Goal: Task Accomplishment & Management: Manage account settings

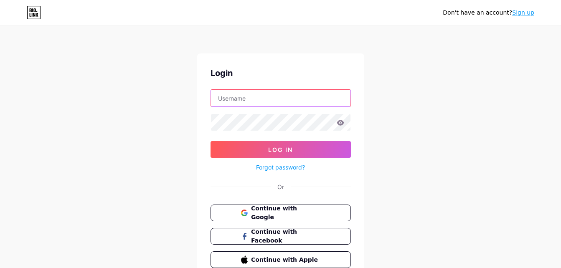
click at [285, 102] on input "text" at bounding box center [280, 98] width 139 height 17
type input "[EMAIL_ADDRESS][DOMAIN_NAME]"
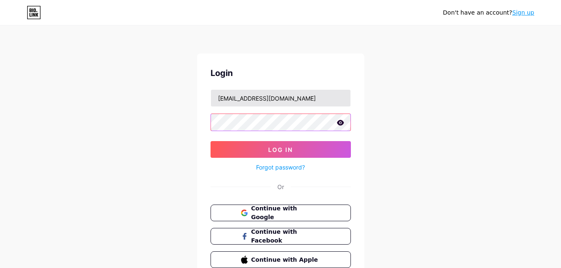
click at [210, 141] on button "Log In" at bounding box center [280, 149] width 140 height 17
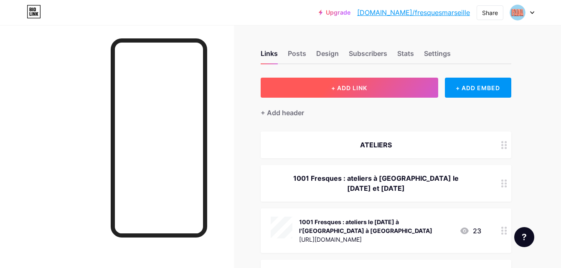
click at [332, 86] on button "+ ADD LINK" at bounding box center [349, 88] width 177 height 20
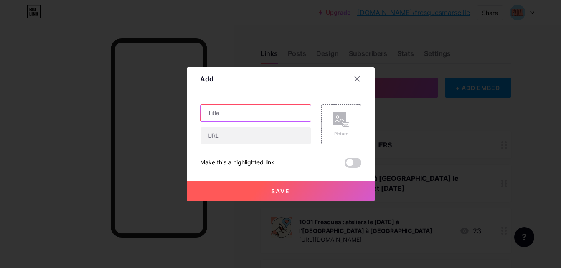
click at [269, 115] on input "text" at bounding box center [255, 113] width 110 height 17
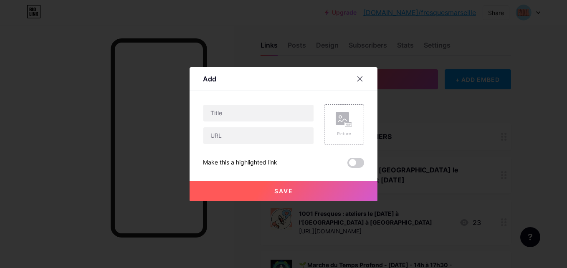
click at [363, 76] on div at bounding box center [359, 78] width 15 height 15
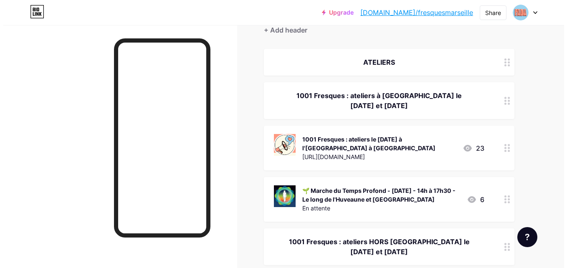
scroll to position [0, 0]
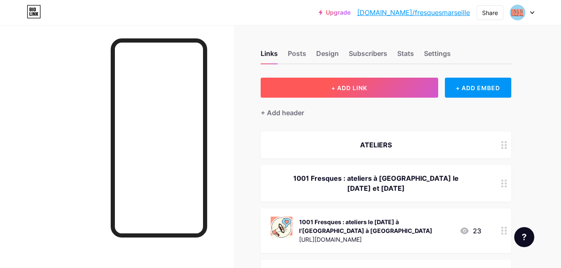
click at [334, 86] on span "+ ADD LINK" at bounding box center [349, 87] width 36 height 7
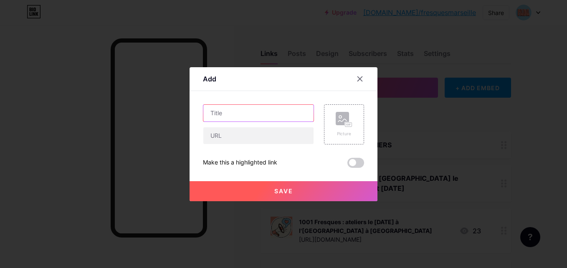
click at [273, 111] on input "text" at bounding box center [258, 113] width 110 height 17
click at [267, 109] on input "Fresque de l'alimentation - [DATE] de" at bounding box center [258, 113] width 110 height 17
click at [272, 119] on input "Fresque de l'alimentation - [DATE] de 14h30 à 17h30 - Maison de" at bounding box center [258, 113] width 110 height 17
type input "Fresque de l'alimentation - [DATE] de 14h30 à 17h30 - Maison de la transition e…"
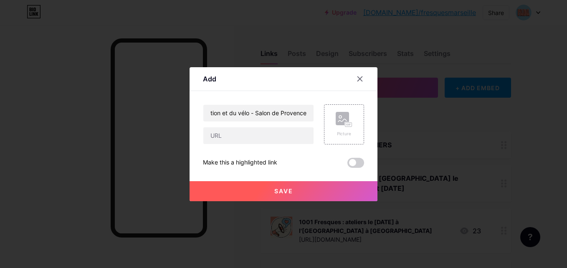
scroll to position [0, 0]
click at [251, 143] on input "text" at bounding box center [258, 135] width 110 height 17
paste input "[URL][DOMAIN_NAME]"
type input "[URL][DOMAIN_NAME]"
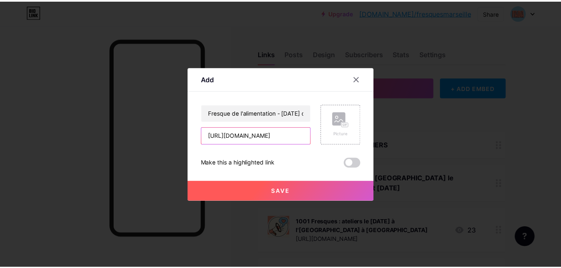
scroll to position [0, 0]
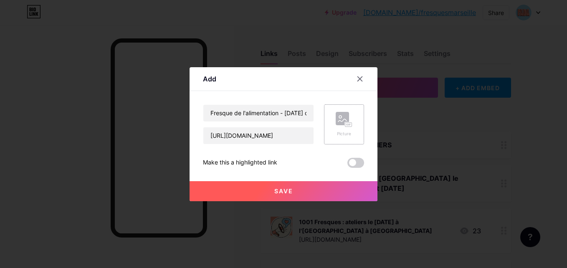
click at [347, 119] on rect at bounding box center [342, 118] width 13 height 13
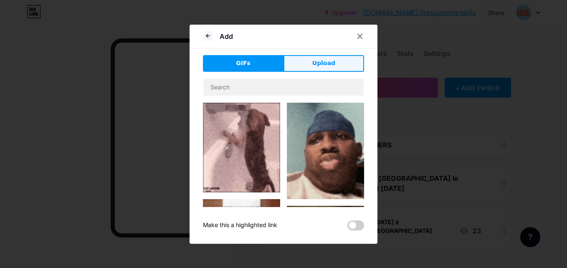
click at [309, 62] on button "Upload" at bounding box center [324, 63] width 81 height 17
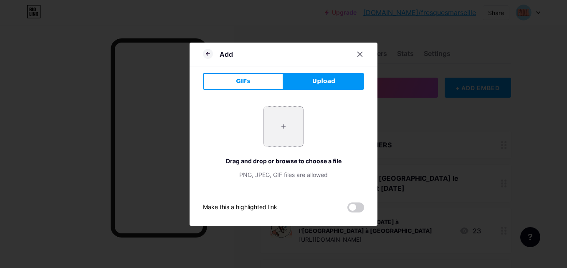
click at [284, 115] on input "file" at bounding box center [283, 126] width 39 height 39
type input "C:\fakepath\logo fresque alim.png"
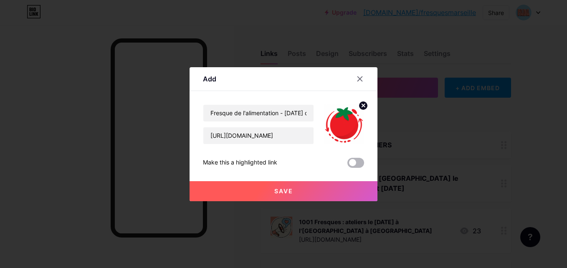
click at [355, 165] on span at bounding box center [355, 163] width 17 height 10
click at [347, 165] on input "checkbox" at bounding box center [347, 165] width 0 height 0
click at [292, 195] on button "Save" at bounding box center [284, 191] width 188 height 20
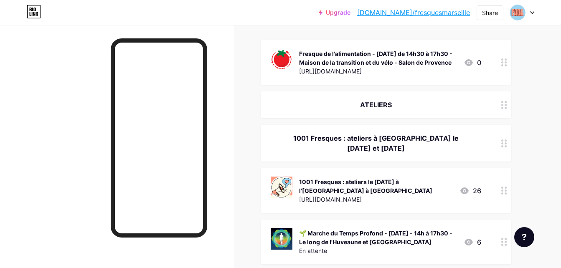
scroll to position [116, 0]
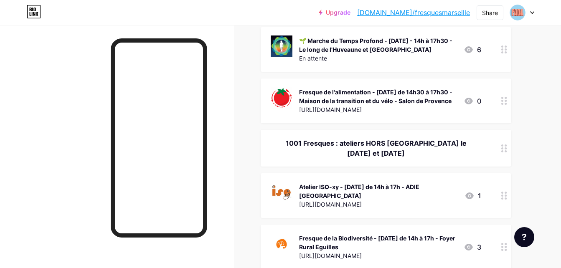
drag, startPoint x: 502, startPoint y: 42, endPoint x: 567, endPoint y: 28, distance: 65.8
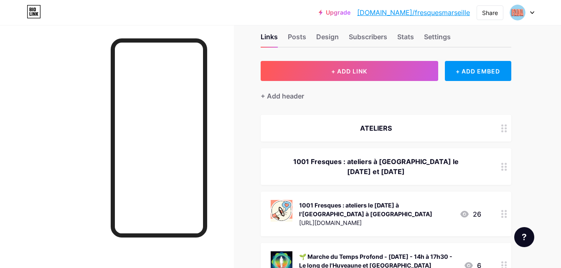
scroll to position [0, 0]
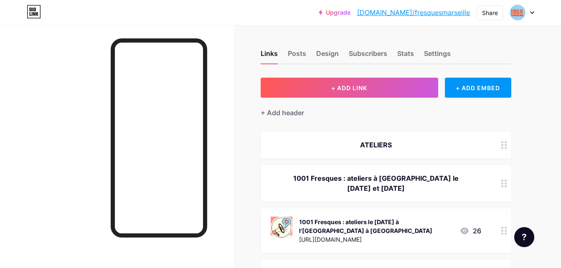
click at [531, 10] on div at bounding box center [522, 12] width 24 height 15
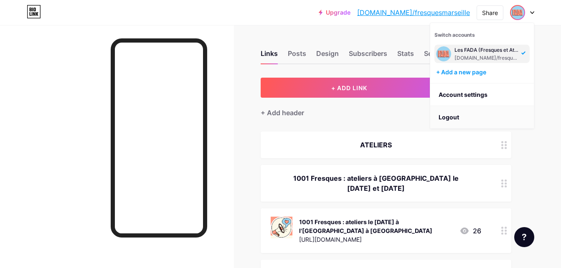
click at [451, 117] on li "Logout" at bounding box center [482, 117] width 104 height 23
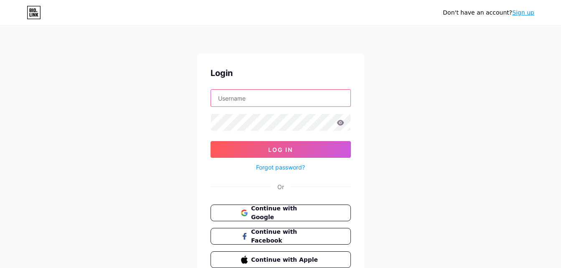
click at [226, 103] on input "text" at bounding box center [280, 98] width 139 height 17
type input "[EMAIL_ADDRESS][DOMAIN_NAME]"
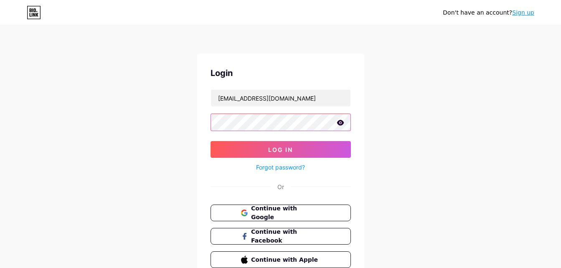
click at [210, 141] on button "Log In" at bounding box center [280, 149] width 140 height 17
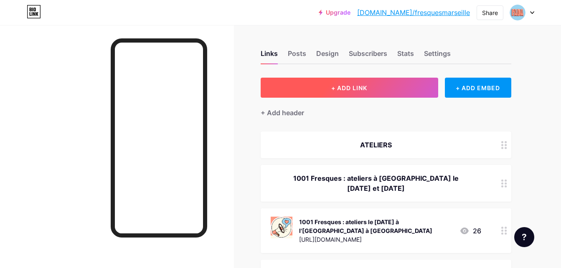
click at [384, 87] on button "+ ADD LINK" at bounding box center [349, 88] width 177 height 20
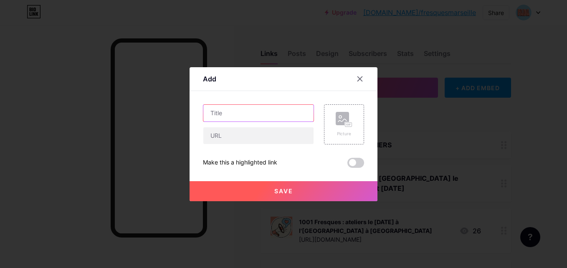
click at [291, 109] on input "text" at bounding box center [258, 113] width 110 height 17
click at [362, 81] on div at bounding box center [359, 78] width 15 height 15
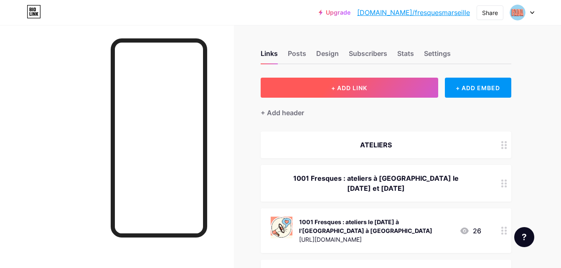
click at [334, 85] on span "+ ADD LINK" at bounding box center [349, 87] width 36 height 7
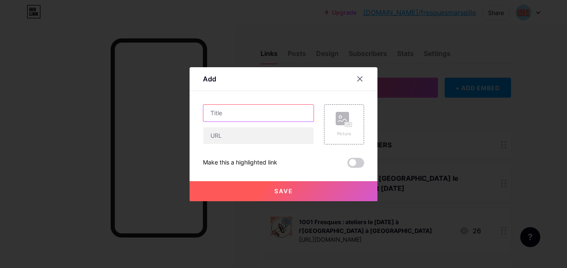
click at [269, 111] on input "text" at bounding box center [258, 113] width 110 height 17
type input "Marche du Temps Profond - dimanche 5 octobre de"
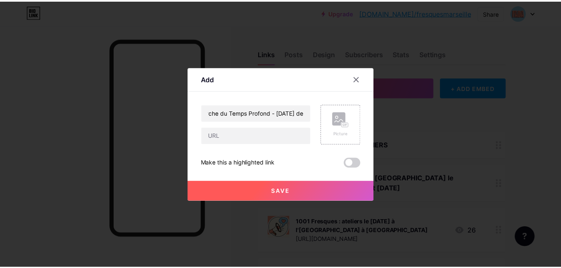
scroll to position [0, 0]
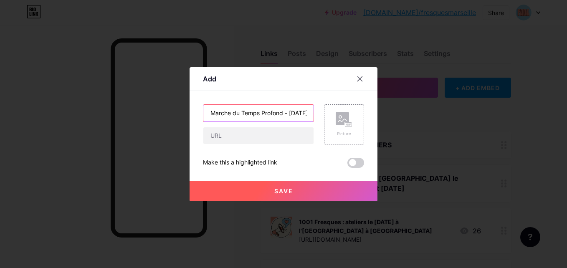
click at [288, 106] on input "Marche du Temps Profond - dimanche 5 octobre de" at bounding box center [258, 113] width 110 height 17
click at [357, 80] on icon at bounding box center [360, 79] width 7 height 7
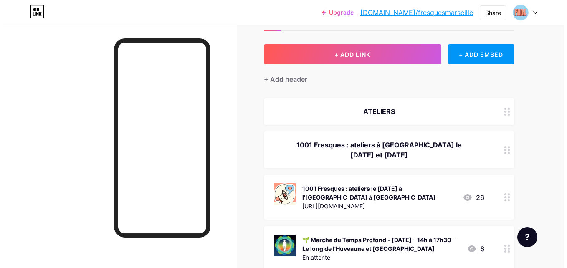
scroll to position [50, 0]
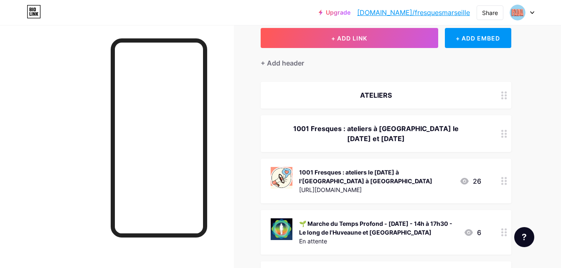
click at [408, 213] on div "🌱 Marche du Temps Profond - Dimanche 5 octobre - 14h à 17h30 - Le long de l'Huv…" at bounding box center [386, 232] width 251 height 45
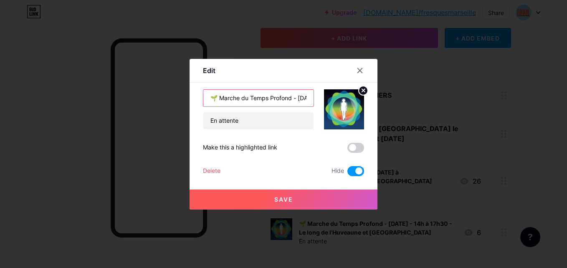
click at [278, 102] on input "🌱 Marche du Temps Profond - [DATE] - 14h à 17h30 - Le long de l'Huveaune et [GE…" at bounding box center [258, 98] width 110 height 17
click at [284, 98] on input "🌱 Marche du Temps Profond - [DATE] - 14h à 17h30 - Le long de l'Huveaune et [GE…" at bounding box center [258, 98] width 110 height 17
drag, startPoint x: 300, startPoint y: 93, endPoint x: 313, endPoint y: 95, distance: 13.1
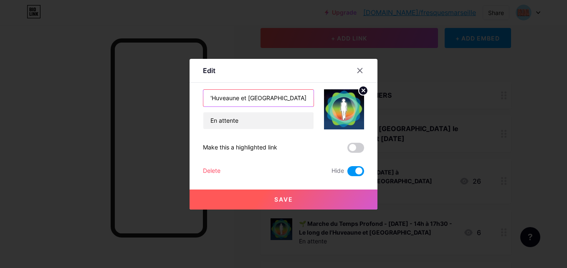
click at [313, 95] on input "🌱 Marche du Temps Profond - Dimanche 5 octobre - 14h à 17h45 - Le long de l'Huv…" at bounding box center [258, 98] width 110 height 17
click at [304, 98] on input "🌱 Marche du Temps Profond - Dimanche 5 octobre - 14h à 17h45 - Le long de l'Huv…" at bounding box center [258, 98] width 110 height 17
click at [306, 98] on input "🌱 Marche du Temps Profond - Dimanche 5 octobre - 14h à 17h45 - Le long de l'Huv…" at bounding box center [258, 98] width 110 height 17
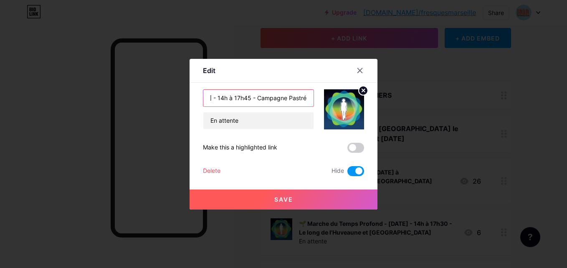
scroll to position [0, 144]
type input "🌱 Marche du Temps Profond - Dimanche 5 octobre - 14h à 17h45 - Campagne Pastré"
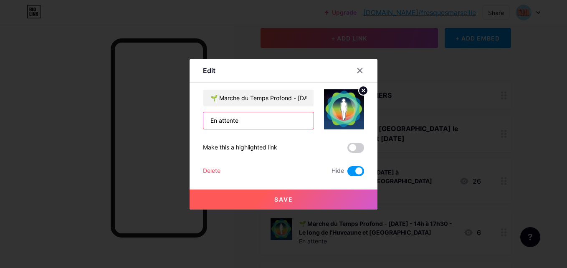
click at [235, 126] on input "En attente" at bounding box center [258, 120] width 110 height 17
paste input "https://www.billetweb.fr/marche-du-temps-profond-72h-de-l-cologie"
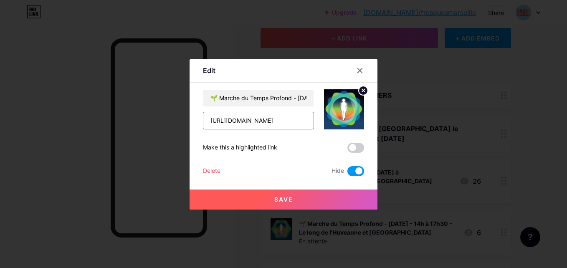
type input "https://www.billetweb.fr/marche-du-temps-profond-72h-de-l-cologie"
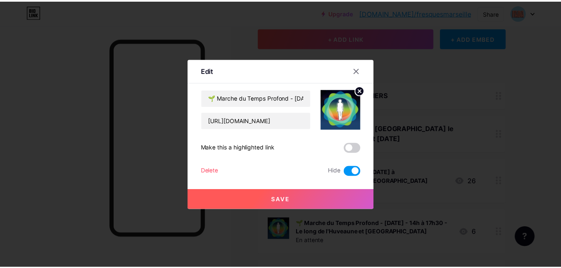
scroll to position [0, 0]
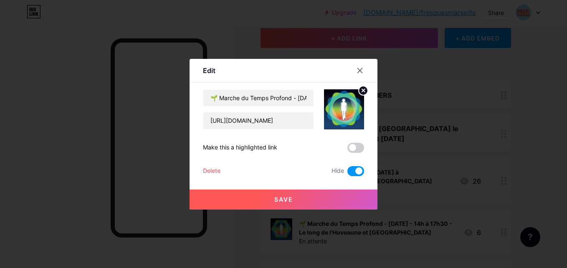
click at [353, 169] on span at bounding box center [355, 171] width 17 height 10
click at [347, 173] on input "checkbox" at bounding box center [347, 173] width 0 height 0
click at [327, 196] on button "Save" at bounding box center [284, 200] width 188 height 20
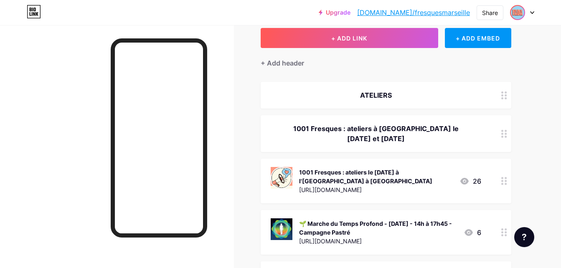
click at [519, 14] on img at bounding box center [517, 12] width 13 height 13
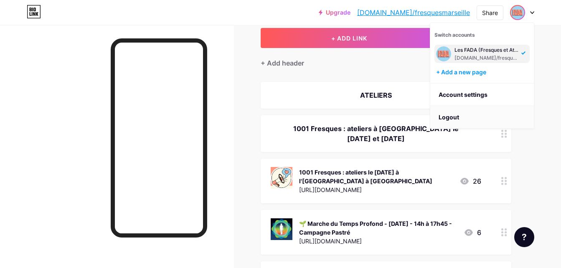
click at [448, 117] on li "Logout" at bounding box center [482, 117] width 104 height 23
